Goal: Use online tool/utility

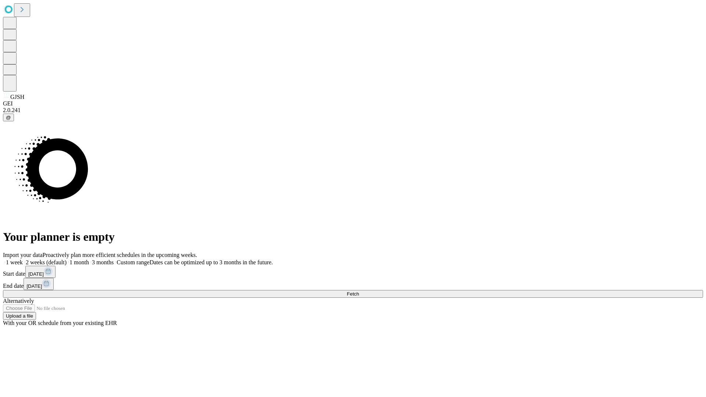
click at [359, 291] on span "Fetch" at bounding box center [353, 294] width 12 height 6
